Goal: Task Accomplishment & Management: Manage account settings

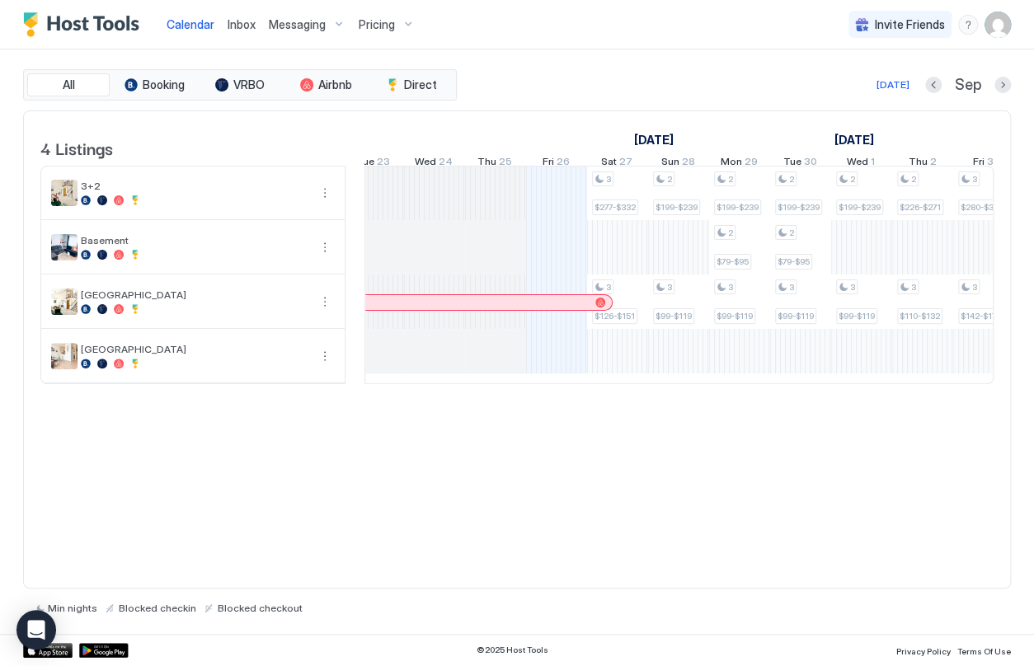
scroll to position [0, 734]
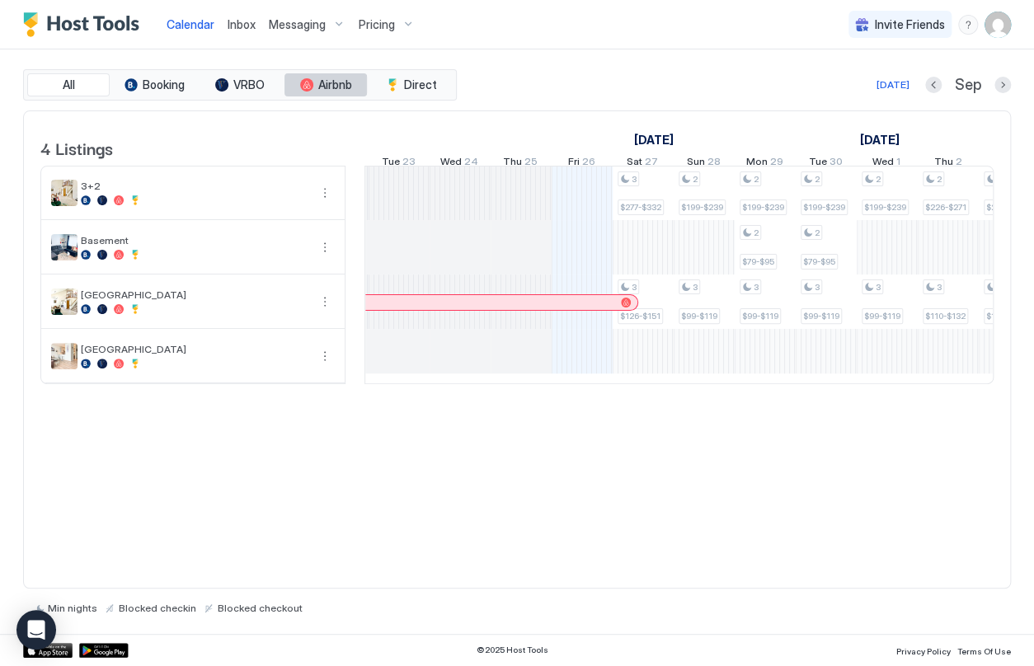
click at [313, 90] on button "Airbnb" at bounding box center [326, 84] width 82 height 23
click at [265, 87] on button "VRBO" at bounding box center [240, 84] width 82 height 23
click at [162, 84] on span "Booking" at bounding box center [164, 85] width 42 height 15
click at [336, 85] on span "Airbnb" at bounding box center [335, 85] width 34 height 15
click at [410, 82] on span "Direct" at bounding box center [420, 85] width 33 height 15
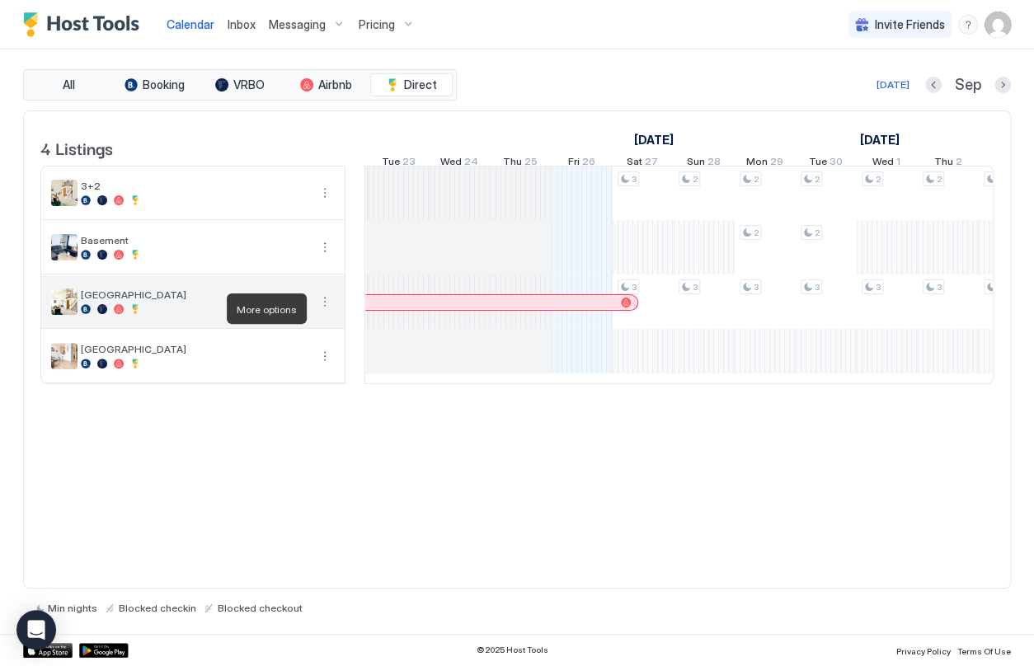
click at [325, 307] on button "More options" at bounding box center [325, 302] width 20 height 20
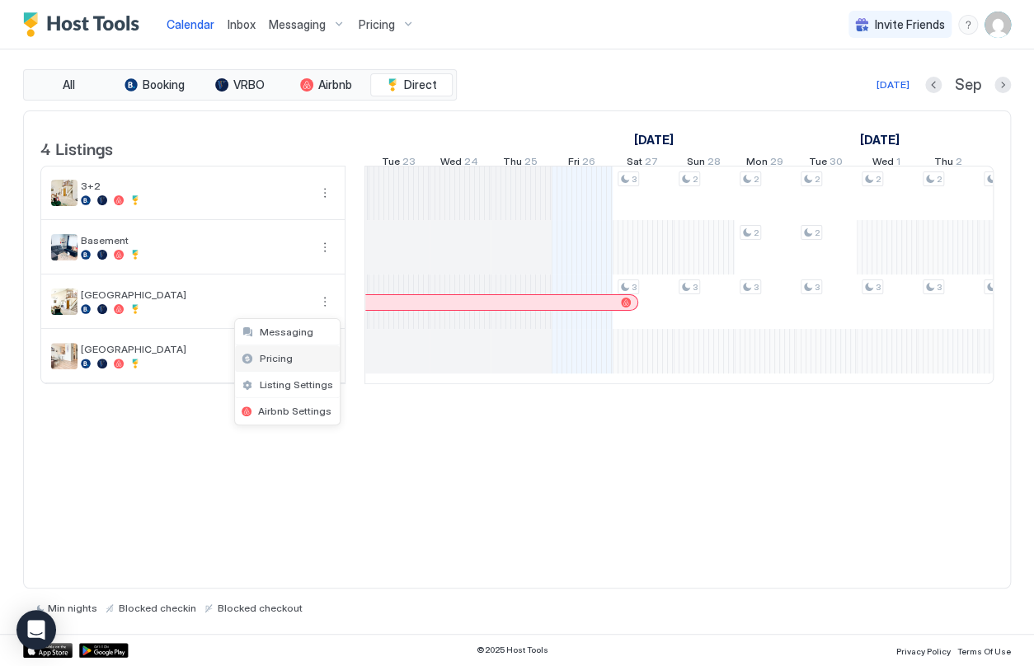
click at [281, 358] on span "Pricing" at bounding box center [276, 358] width 33 height 12
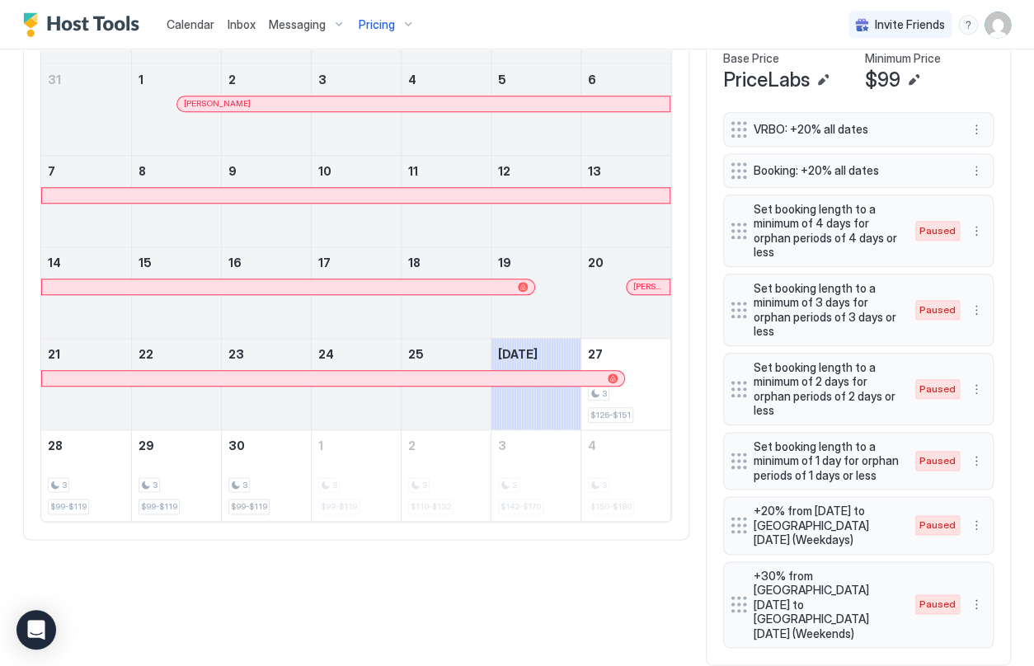
scroll to position [541, 0]
click at [106, 26] on img "Host Tools Logo" at bounding box center [85, 24] width 124 height 25
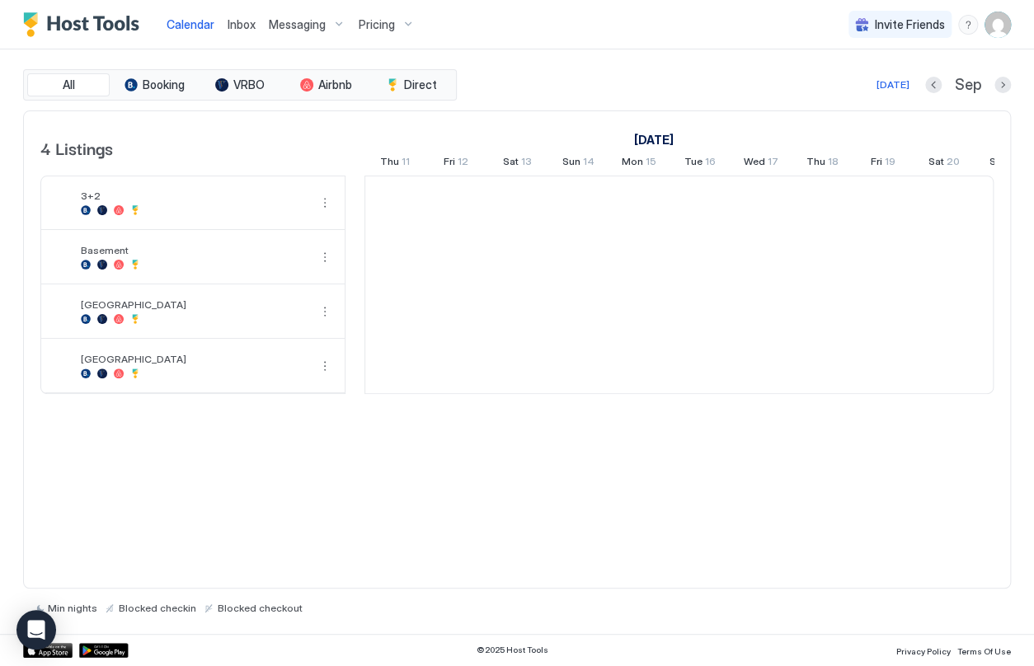
scroll to position [0, 915]
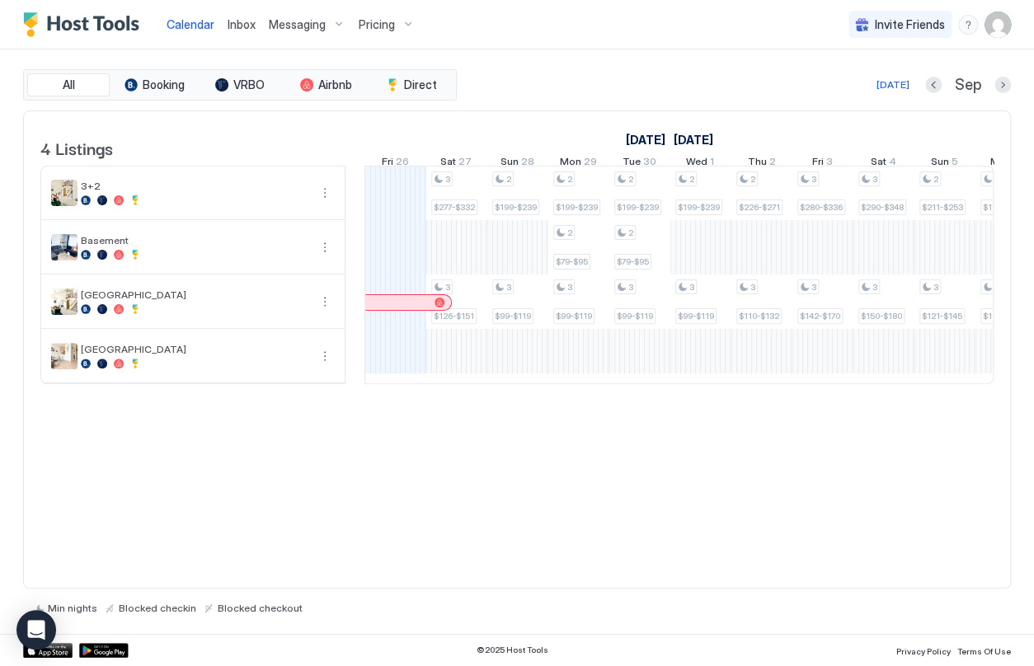
click at [408, 23] on div "Pricing" at bounding box center [386, 25] width 69 height 28
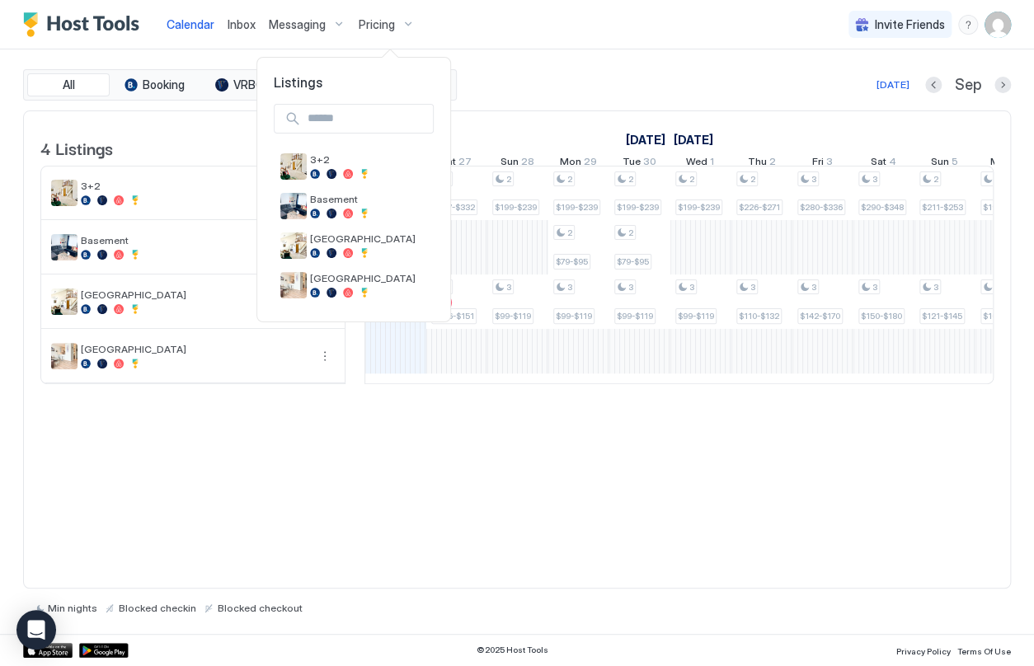
click at [331, 24] on div at bounding box center [517, 333] width 1034 height 666
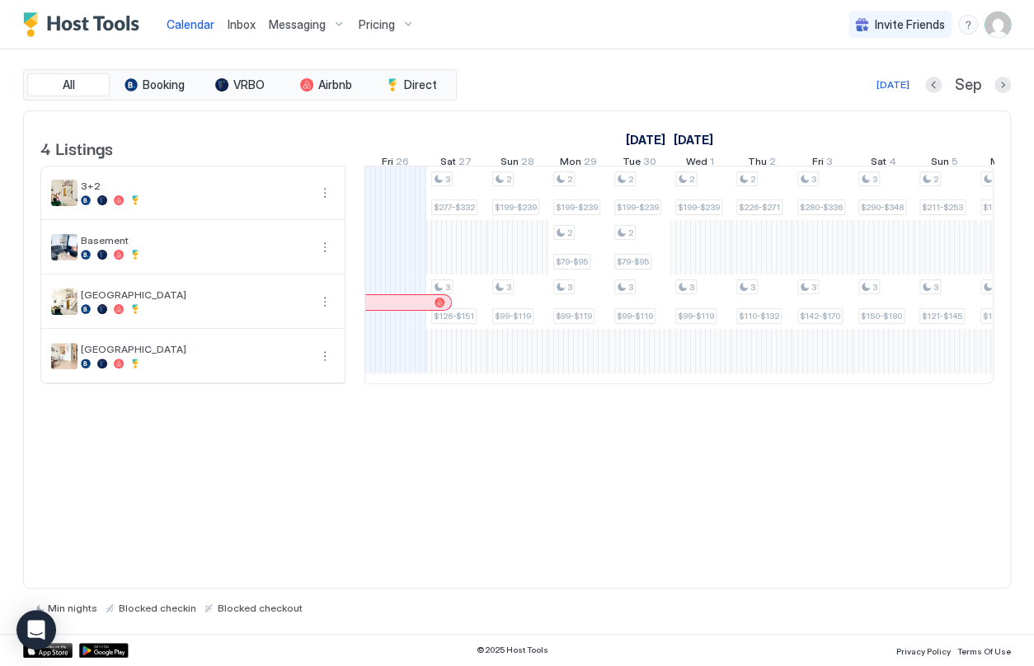
click at [505, 19] on div "Calendar Inbox Messaging Pricing Invite Friends EB" at bounding box center [517, 24] width 1034 height 49
click at [995, 24] on img "User profile" at bounding box center [998, 25] width 26 height 26
click at [852, 89] on span "Settings" at bounding box center [849, 92] width 45 height 15
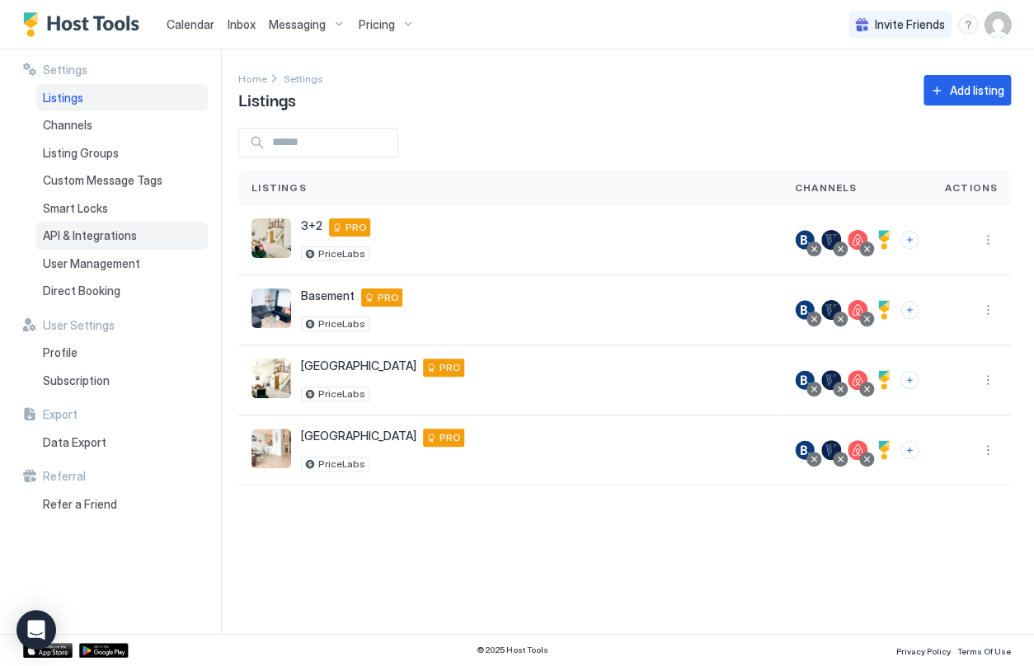
click at [111, 228] on span "API & Integrations" at bounding box center [90, 235] width 94 height 15
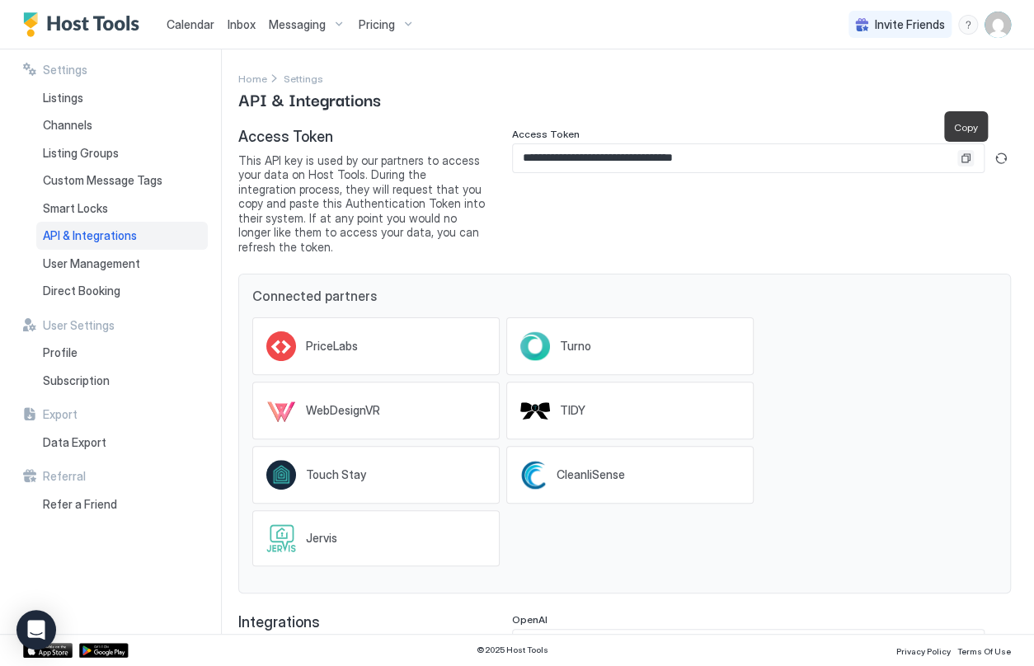
click at [967, 156] on button "Copy" at bounding box center [965, 158] width 16 height 16
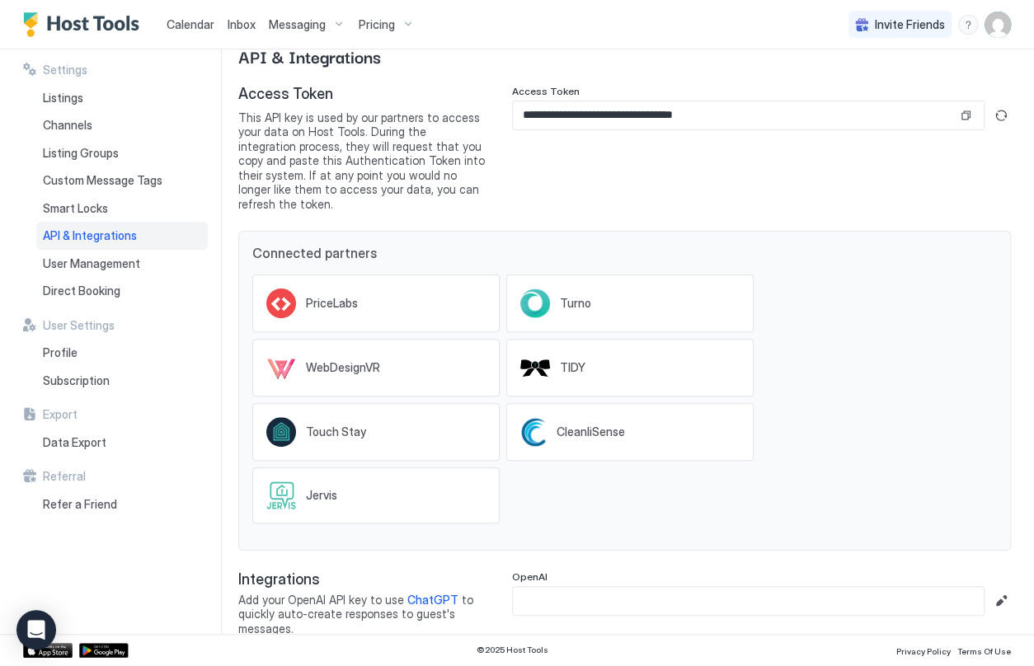
scroll to position [43, 0]
click at [78, 96] on span "Listings" at bounding box center [63, 98] width 40 height 15
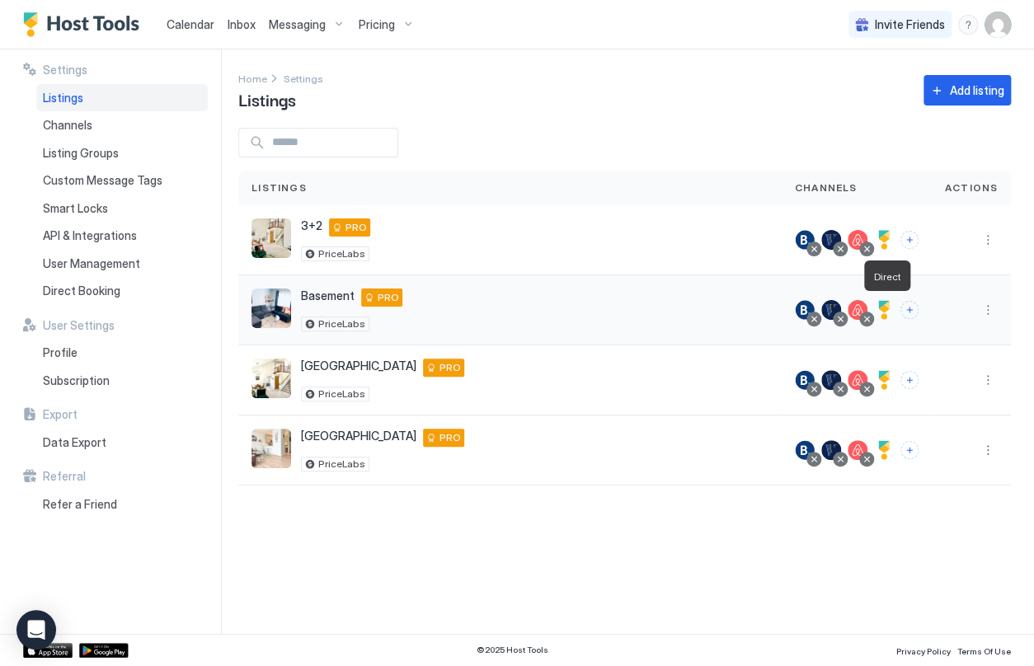
click at [888, 303] on div at bounding box center [884, 310] width 20 height 20
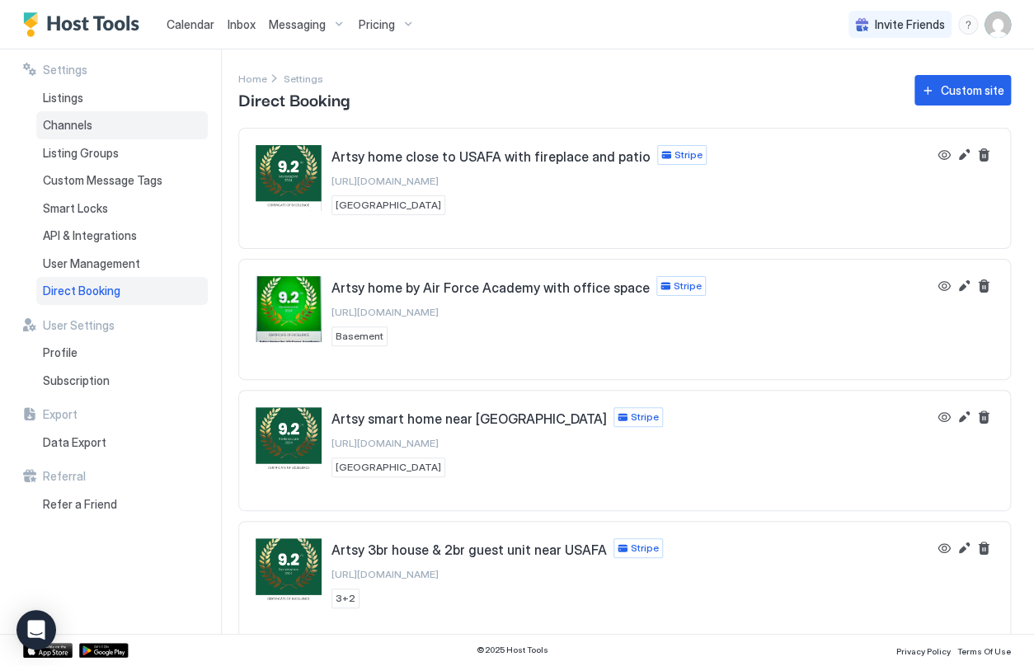
click at [69, 120] on span "Channels" at bounding box center [67, 125] width 49 height 15
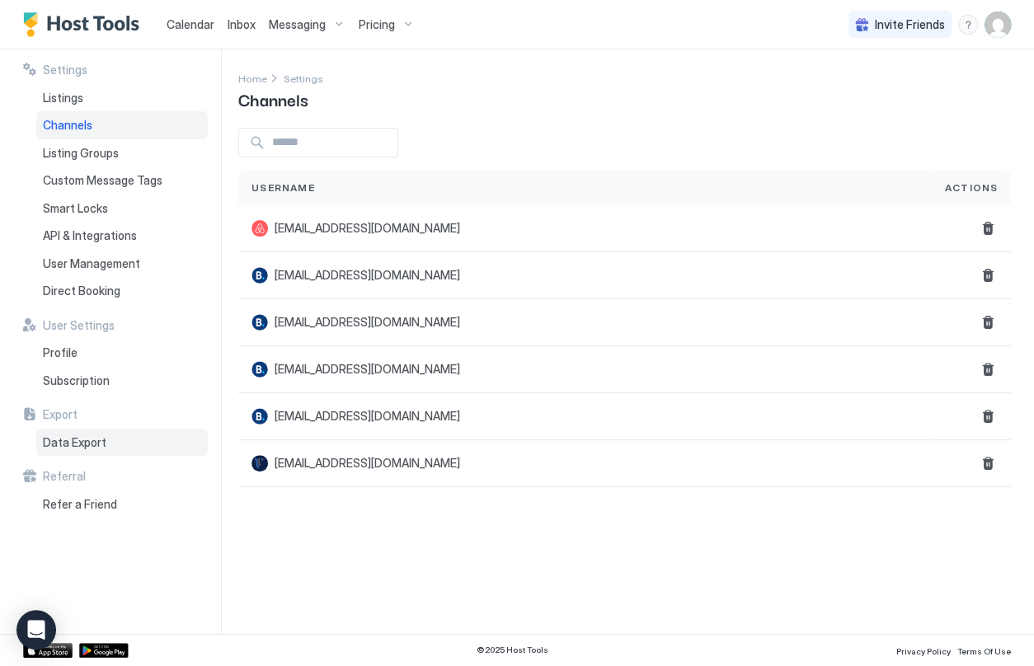
click at [123, 432] on div "Data Export" at bounding box center [122, 443] width 172 height 28
